Goal: Entertainment & Leisure: Browse casually

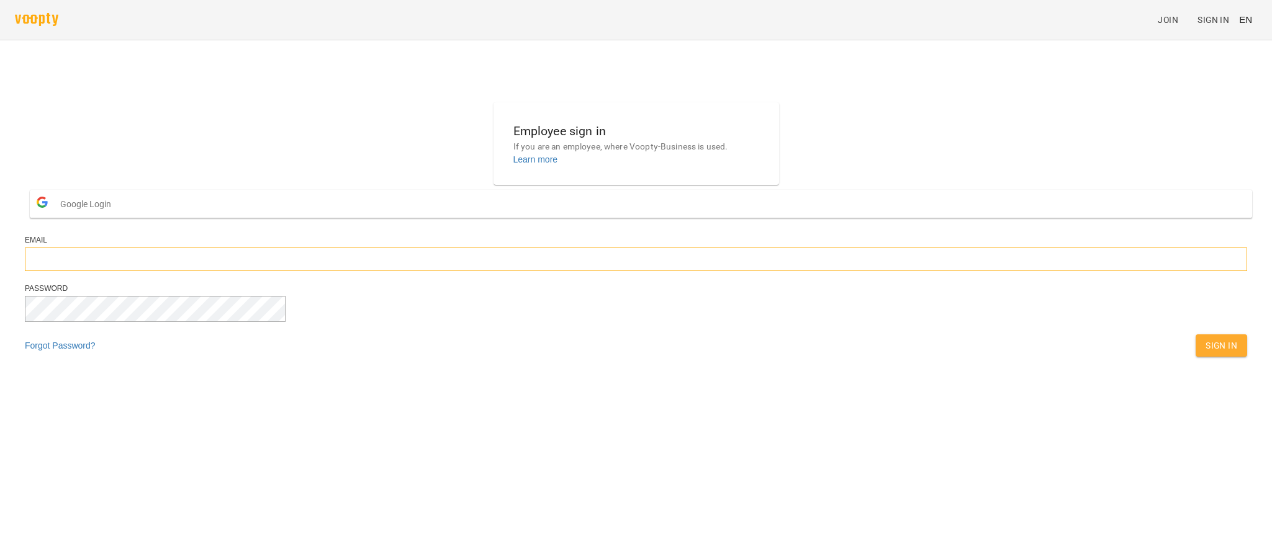
type input "**********"
click at [918, 20] on span "EN" at bounding box center [1245, 19] width 13 height 13
click at [918, 73] on div "Українська" at bounding box center [1221, 70] width 63 height 22
click at [918, 359] on div "Вхід" at bounding box center [1226, 345] width 46 height 27
click at [918, 353] on span "Вхід" at bounding box center [1226, 345] width 21 height 15
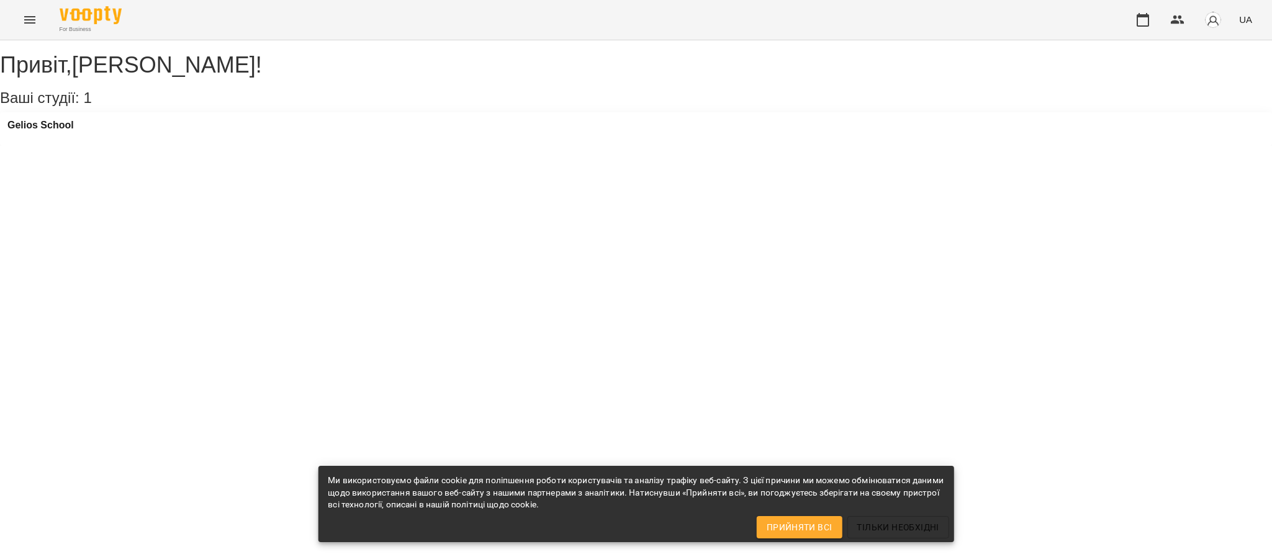
click at [792, 518] on button "Прийняти всі" at bounding box center [800, 527] width 86 height 22
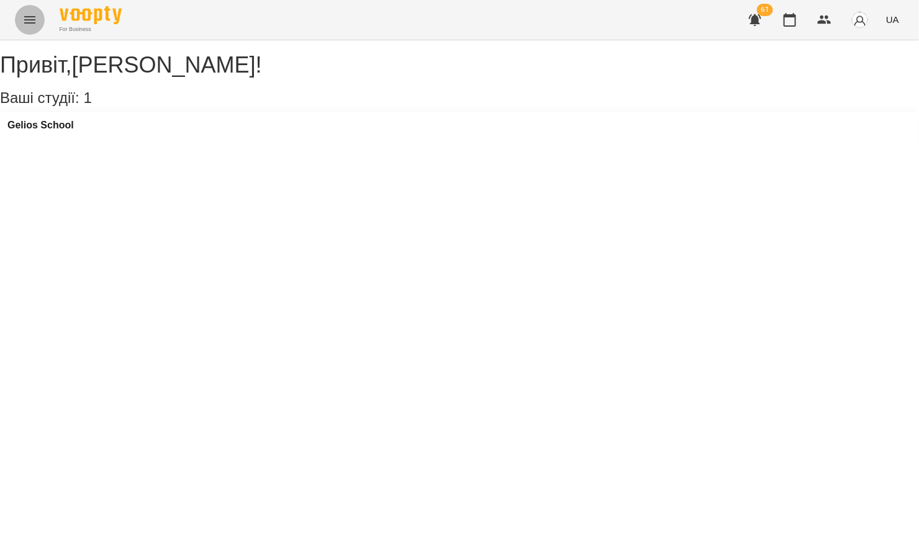
click at [33, 24] on icon "Menu" at bounding box center [29, 19] width 15 height 15
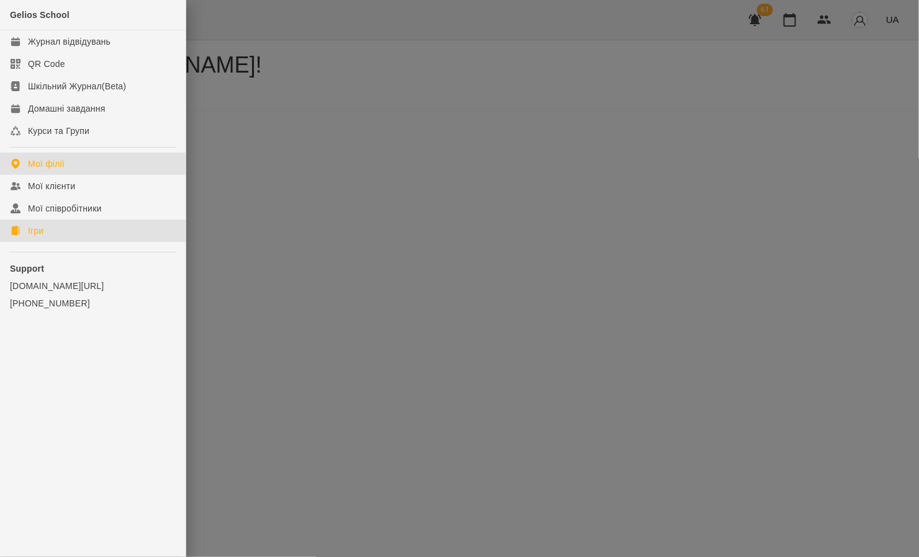
click at [52, 229] on link "Ігри" at bounding box center [93, 231] width 186 height 22
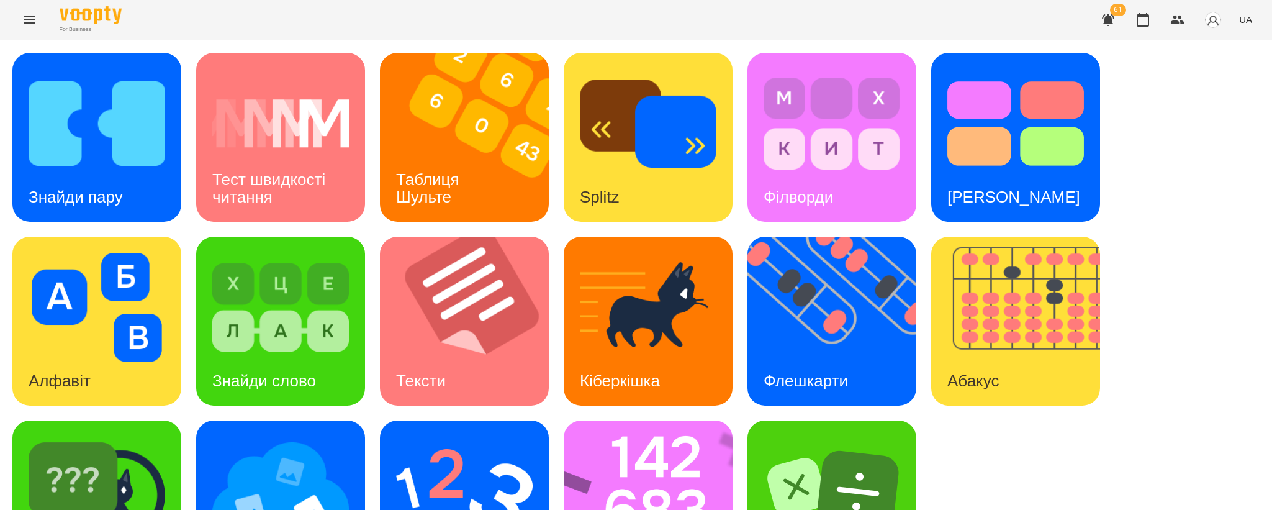
scroll to position [92, 0]
click at [660, 431] on img at bounding box center [656, 504] width 185 height 169
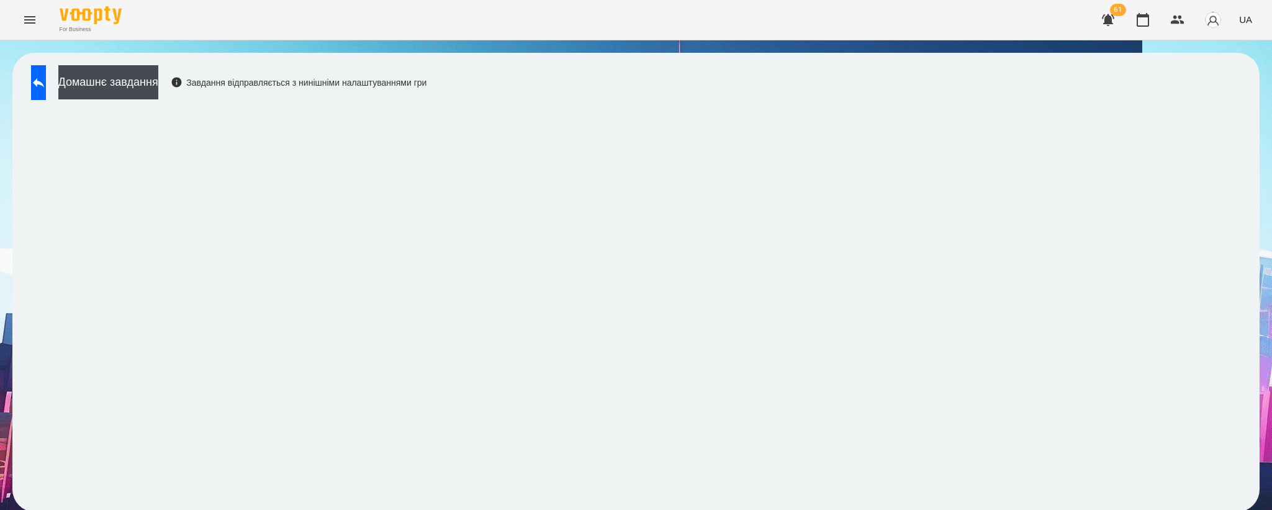
scroll to position [2, 0]
click at [46, 92] on button at bounding box center [38, 82] width 15 height 35
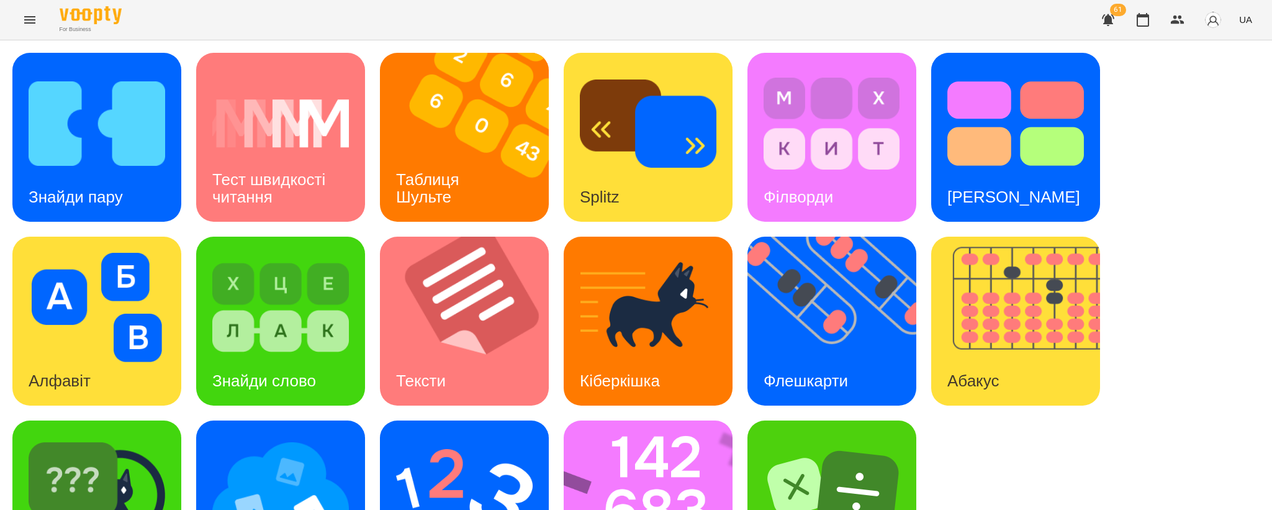
scroll to position [92, 0]
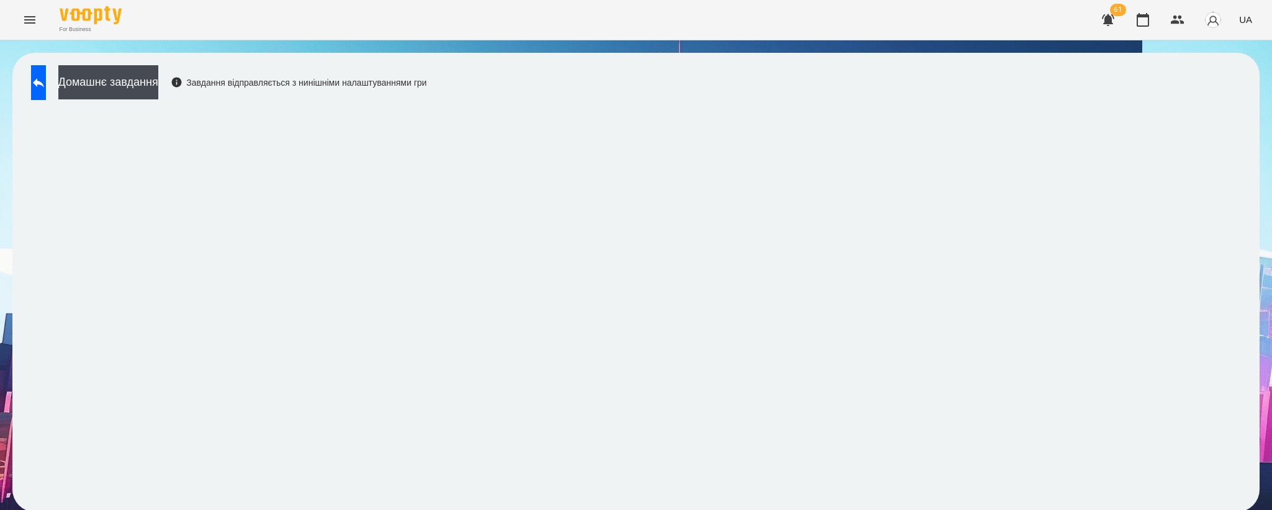
scroll to position [2, 0]
click at [46, 71] on button at bounding box center [38, 82] width 15 height 35
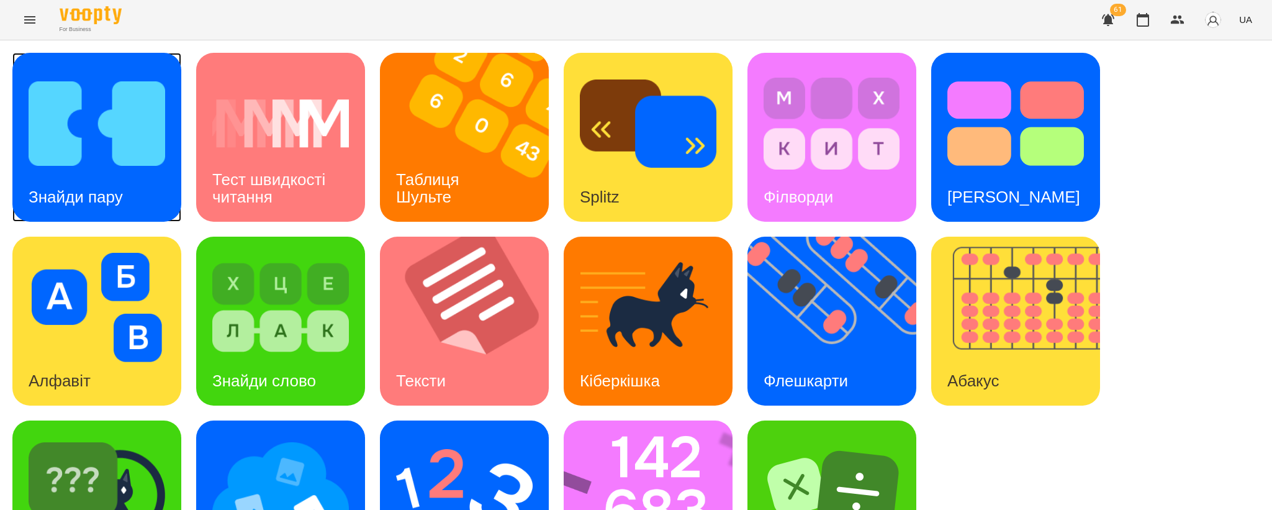
click at [53, 124] on img at bounding box center [97, 123] width 137 height 109
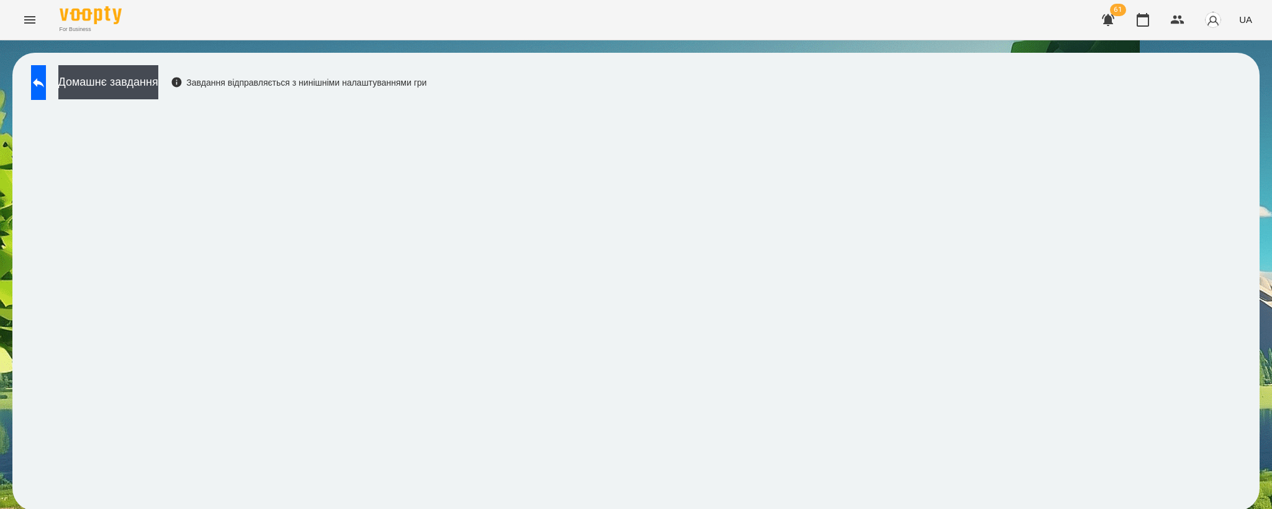
scroll to position [2, 0]
click at [988, 106] on iframe at bounding box center [636, 302] width 1222 height 392
click at [36, 89] on button at bounding box center [38, 82] width 15 height 35
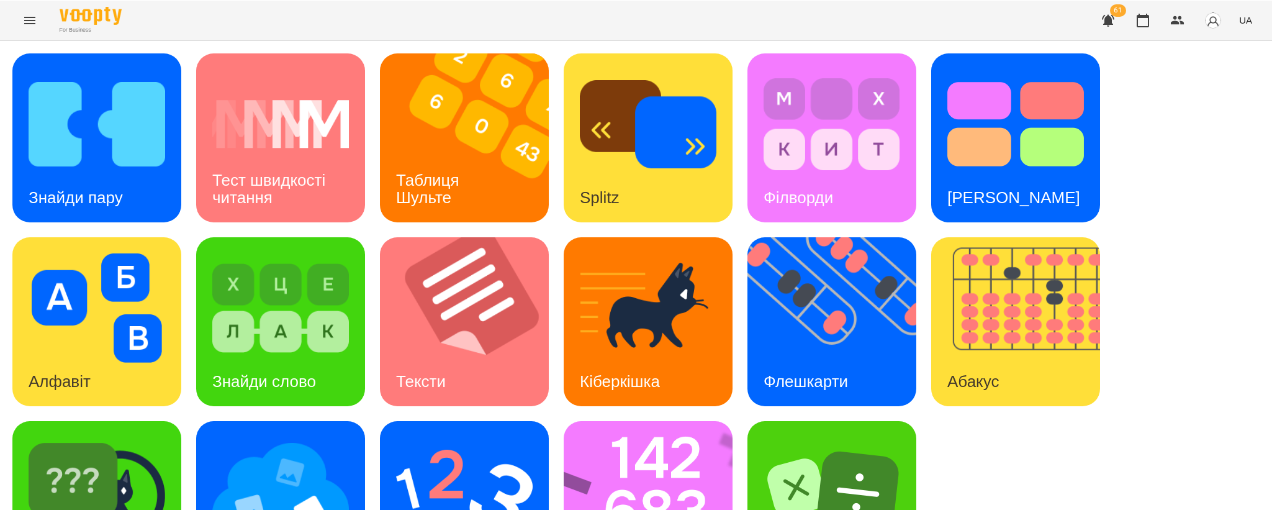
scroll to position [92, 0]
click at [125, 436] on img at bounding box center [97, 490] width 137 height 109
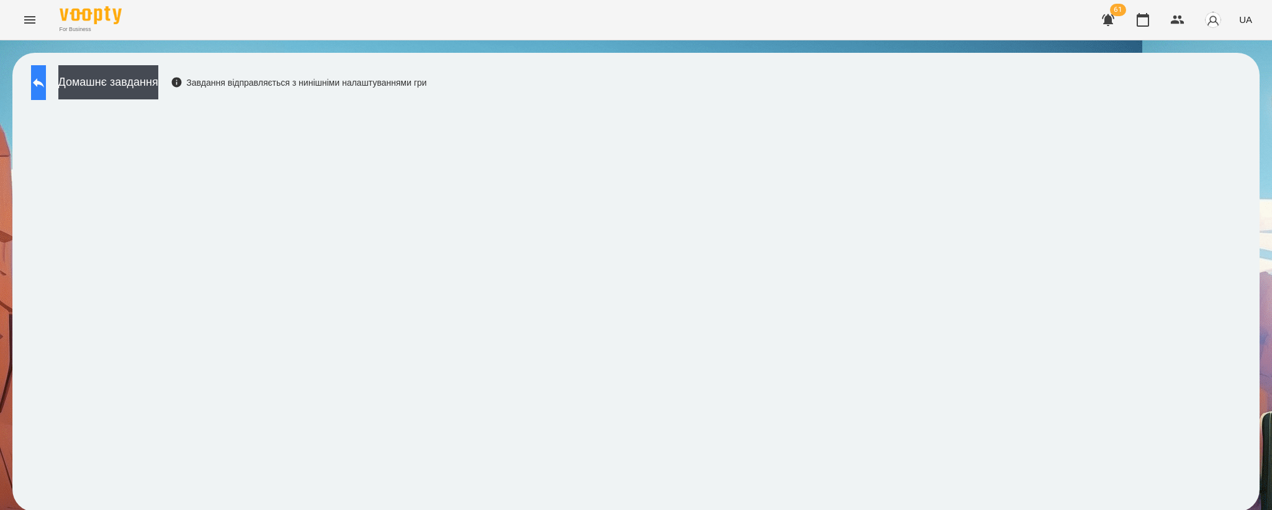
click at [46, 89] on button at bounding box center [38, 82] width 15 height 35
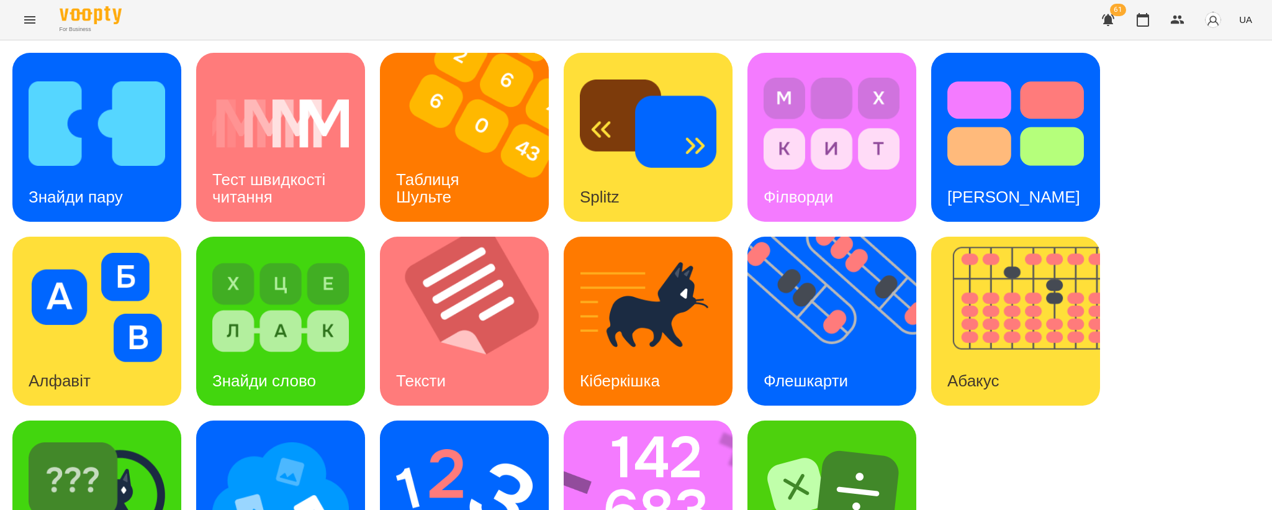
scroll to position [92, 0]
click at [442, 436] on img at bounding box center [464, 490] width 137 height 109
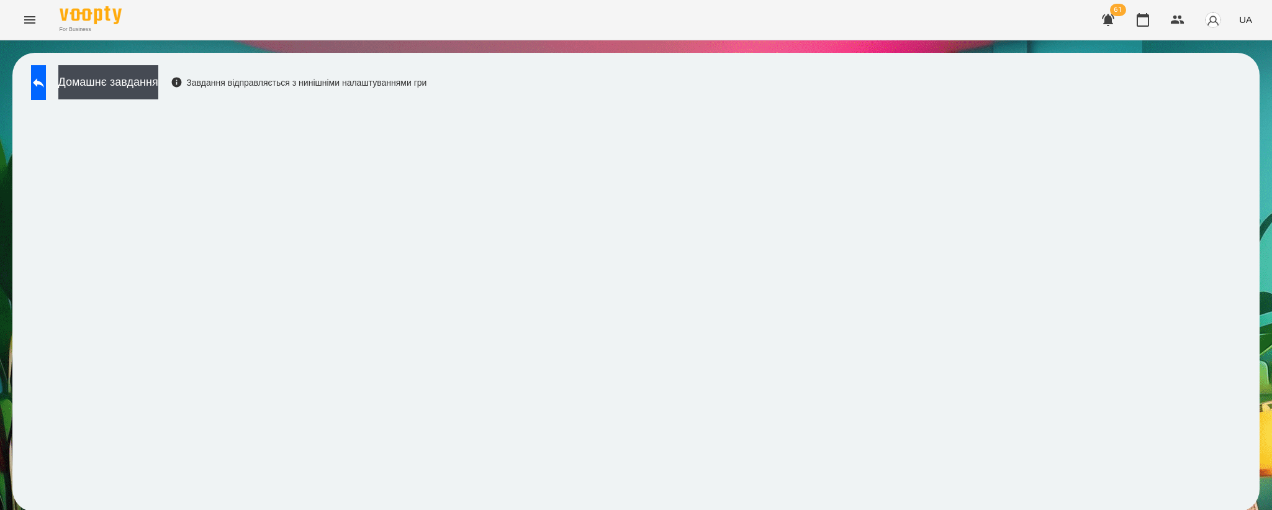
scroll to position [2, 0]
click at [45, 84] on icon at bounding box center [38, 82] width 15 height 15
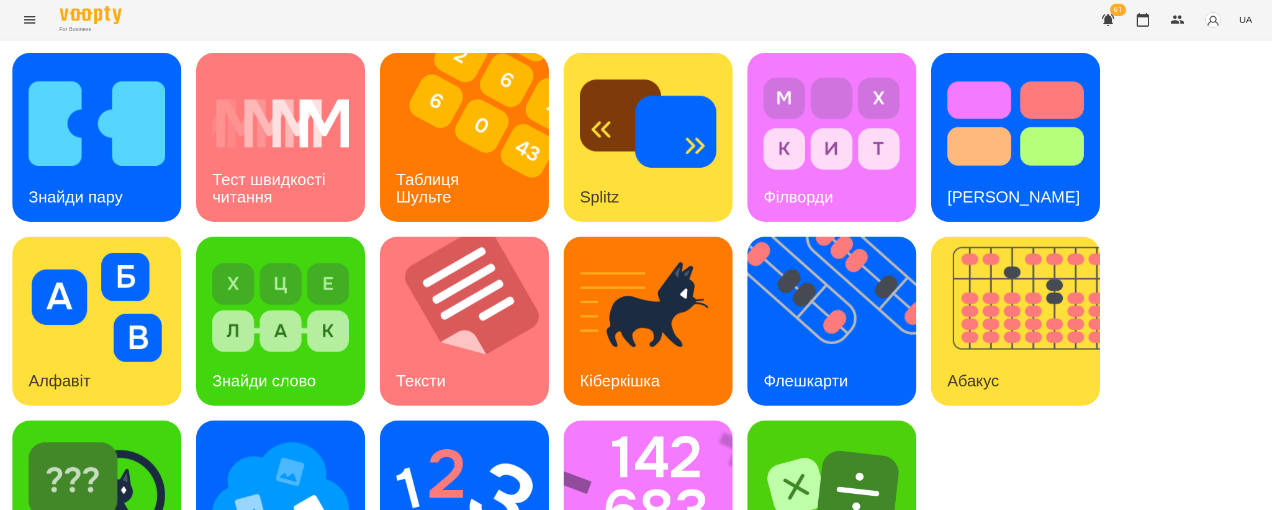
scroll to position [92, 0]
click at [290, 436] on img at bounding box center [280, 490] width 137 height 109
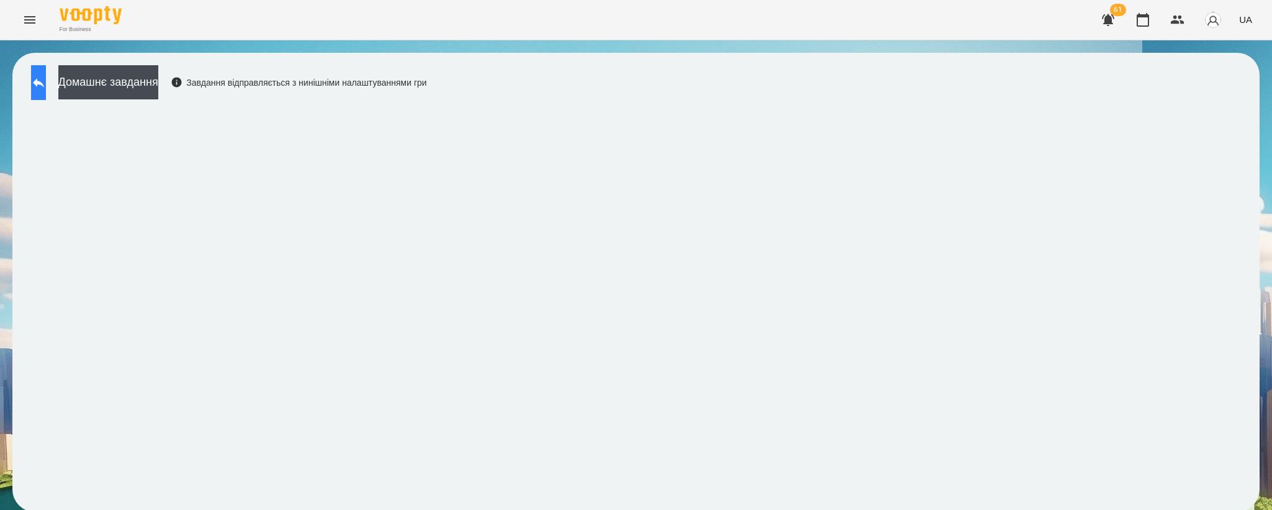
click at [34, 92] on button at bounding box center [38, 82] width 15 height 35
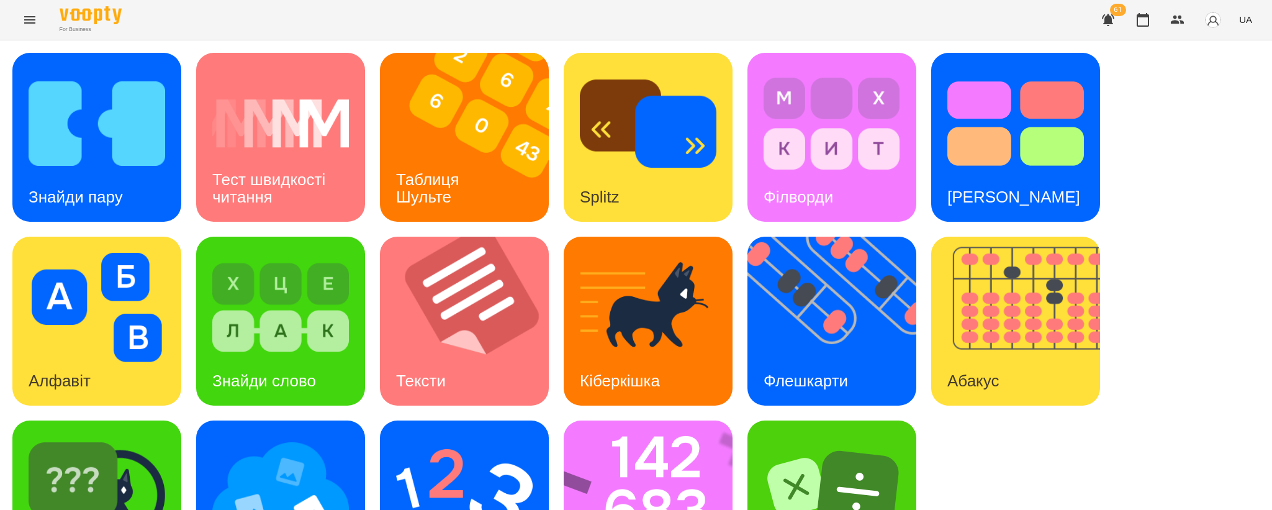
scroll to position [92, 0]
click at [109, 436] on img at bounding box center [97, 490] width 137 height 109
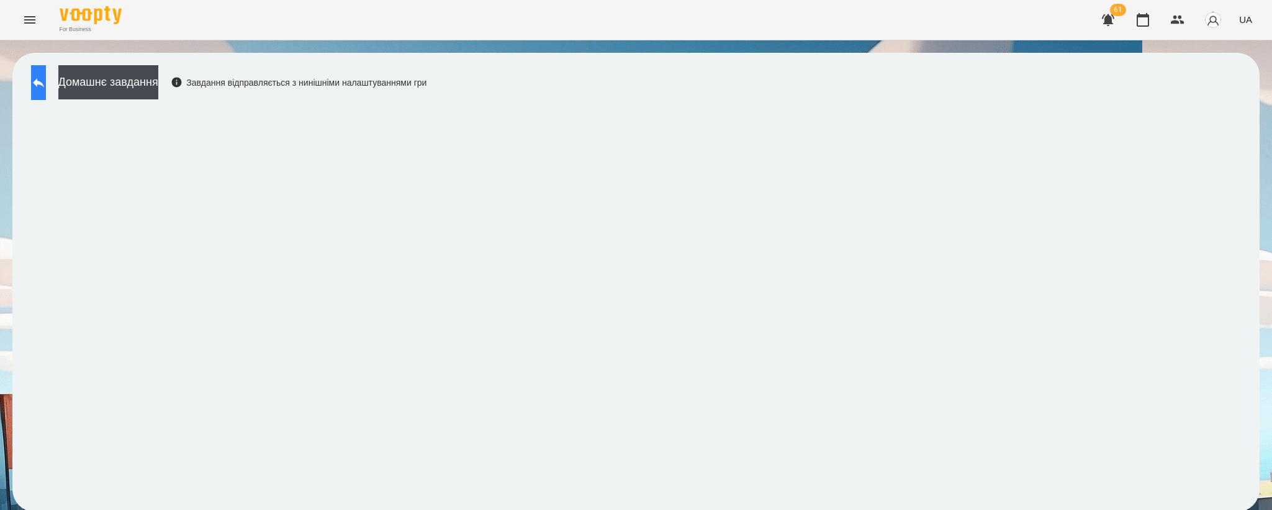
click at [32, 79] on button at bounding box center [38, 82] width 15 height 35
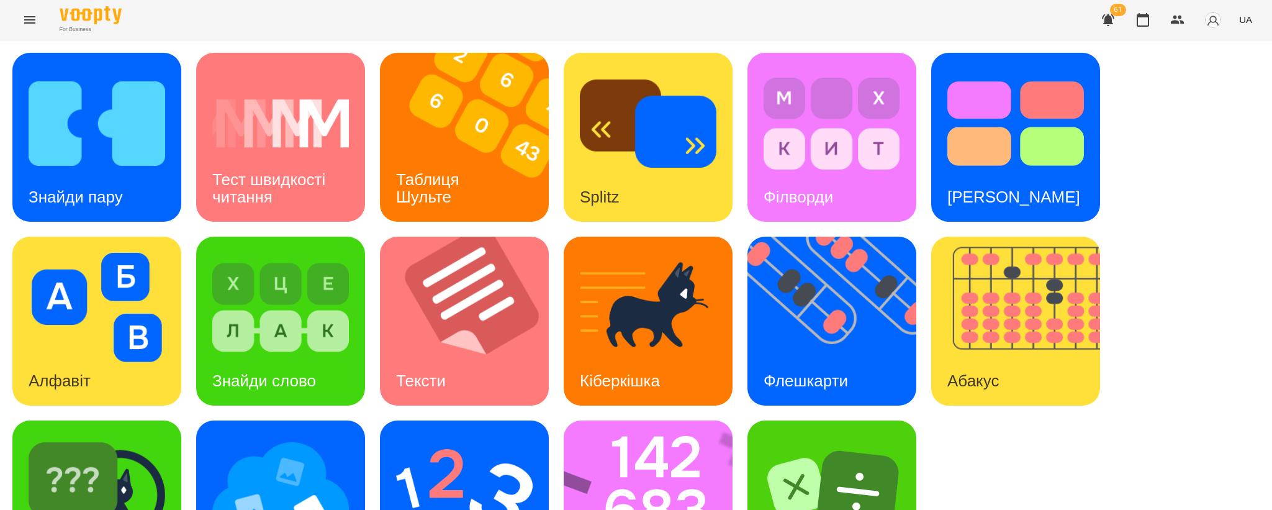
scroll to position [92, 0]
click at [391, 423] on div "Ментальний рахунок" at bounding box center [464, 504] width 169 height 169
